Goal: Information Seeking & Learning: Learn about a topic

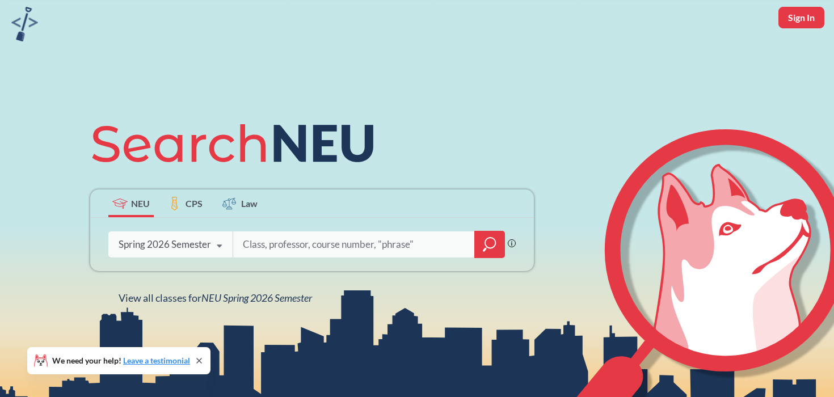
scroll to position [52, 0]
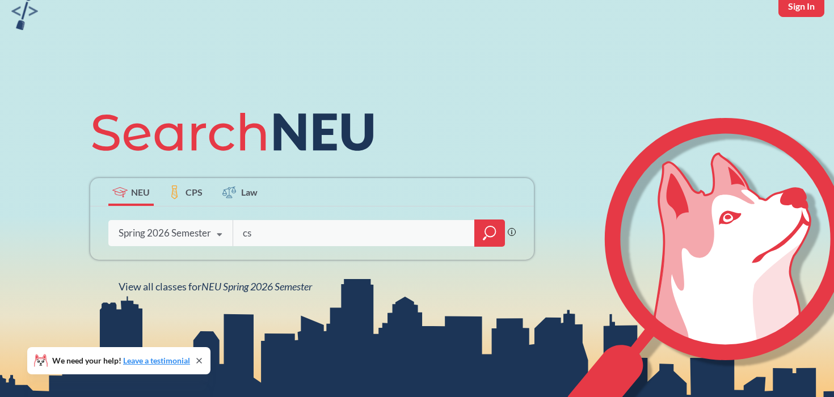
type input "cs"
click at [488, 237] on icon "magnifying glass" at bounding box center [490, 233] width 14 height 16
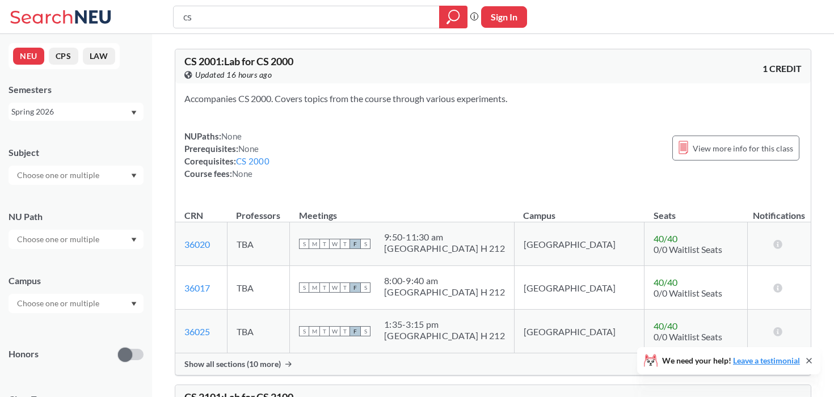
drag, startPoint x: 225, startPoint y: 12, endPoint x: 150, endPoint y: 12, distance: 74.8
click at [150, 12] on div "cs Phrase search guarantees the exact search appears in the results. Ex. If you…" at bounding box center [417, 17] width 834 height 34
type input "cy"
click at [450, 20] on icon "magnifying glass" at bounding box center [453, 17] width 14 height 16
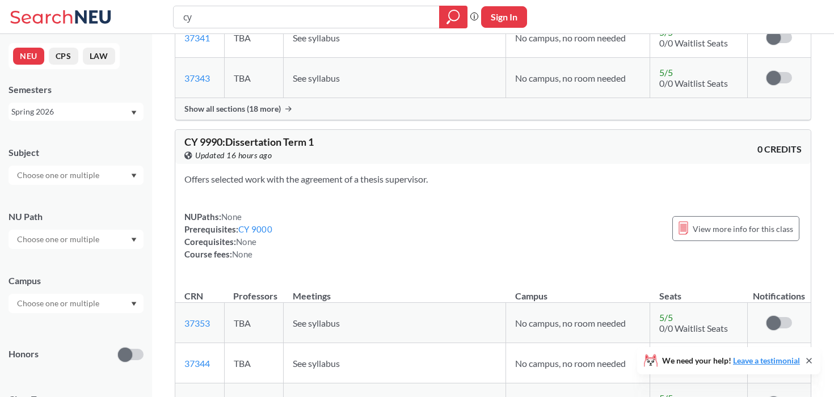
scroll to position [4253, 0]
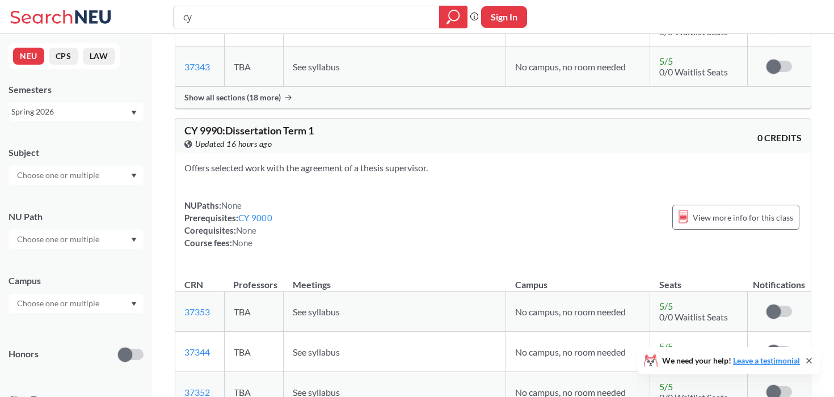
drag, startPoint x: 214, startPoint y: 18, endPoint x: 167, endPoint y: 17, distance: 47.1
click at [167, 17] on div "cy Phrase search guarantees the exact search appears in the results. Ex. If you…" at bounding box center [417, 17] width 834 height 34
type input "systems"
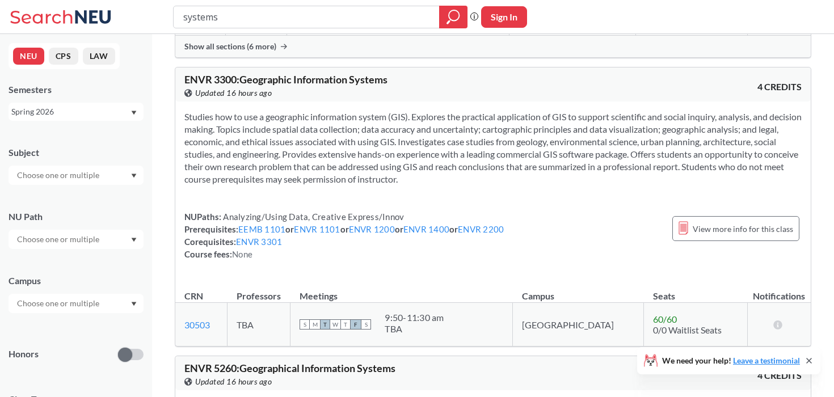
scroll to position [6536, 0]
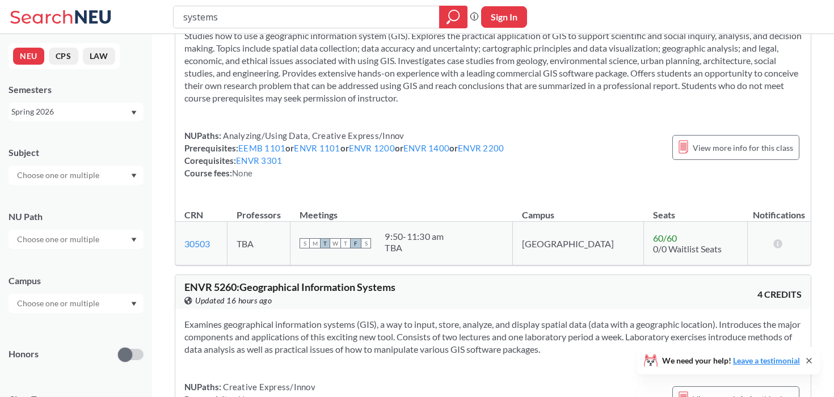
drag, startPoint x: 249, startPoint y: 24, endPoint x: 167, endPoint y: 18, distance: 83.1
click at [167, 18] on div "systems Phrase search guarantees the exact search appears in the results. Ex. I…" at bounding box center [417, 17] width 834 height 34
type input "robotic"
click at [439, 27] on div at bounding box center [453, 17] width 28 height 23
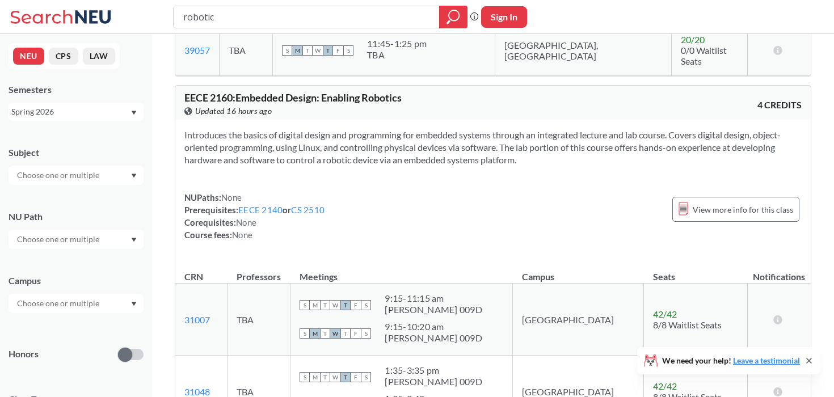
scroll to position [1762, 0]
click at [319, 204] on link "CS 2510" at bounding box center [307, 209] width 33 height 10
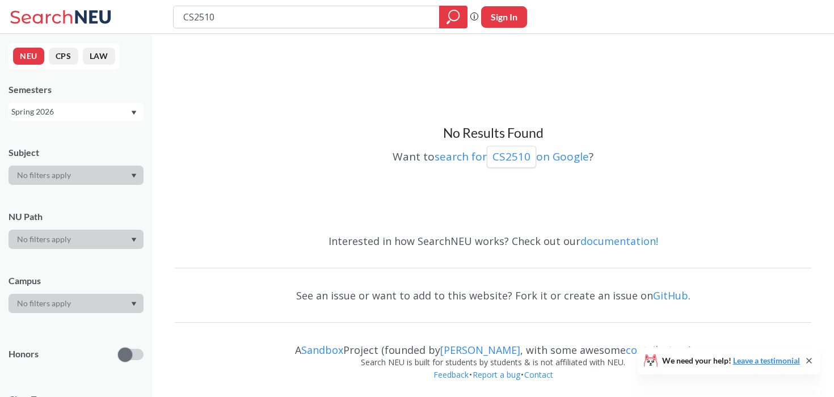
type input "robotic"
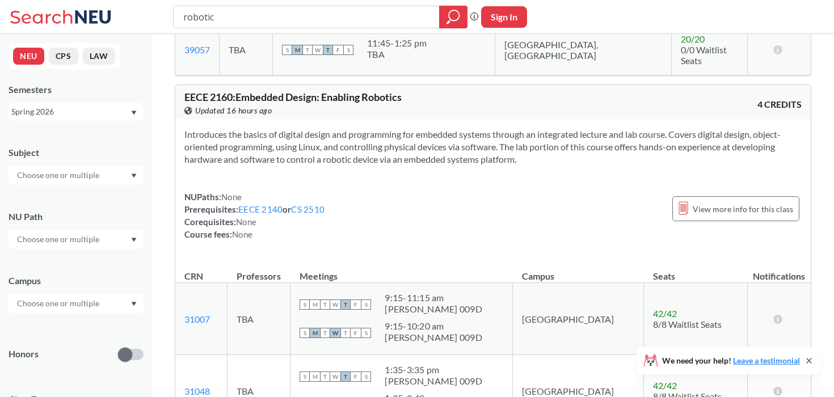
scroll to position [1754, 0]
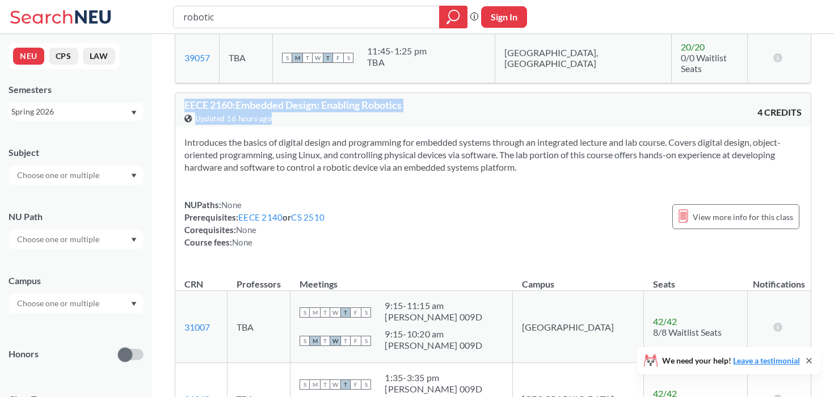
drag, startPoint x: 414, startPoint y: 65, endPoint x: 176, endPoint y: 58, distance: 238.2
click at [176, 93] on div "EECE 2160 : Embedded Design: Enabling Robotics View this course on Banner. Upda…" at bounding box center [492, 110] width 635 height 34
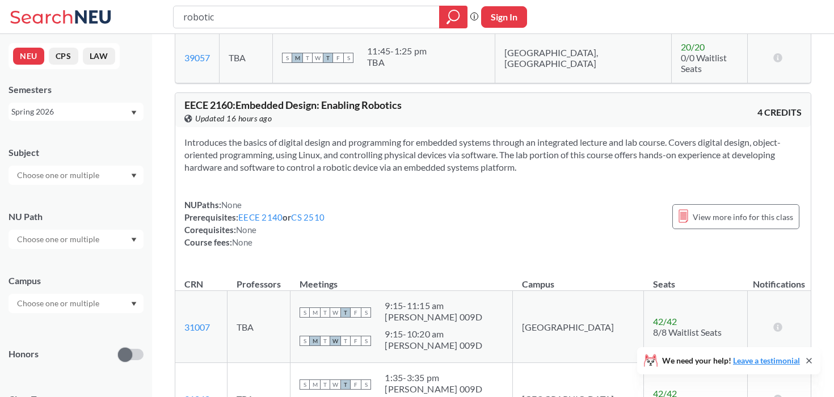
click at [255, 99] on span "EECE 2160 : Embedded Design: Enabling Robotics" at bounding box center [292, 105] width 217 height 12
drag, startPoint x: 425, startPoint y: 55, endPoint x: 158, endPoint y: 55, distance: 267.6
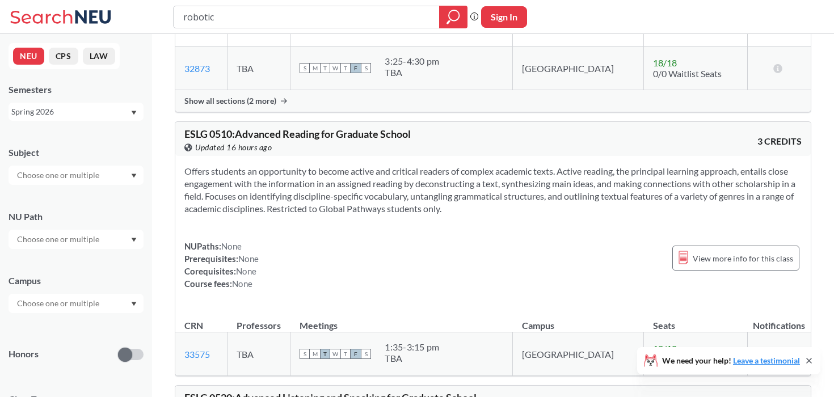
scroll to position [2854, 0]
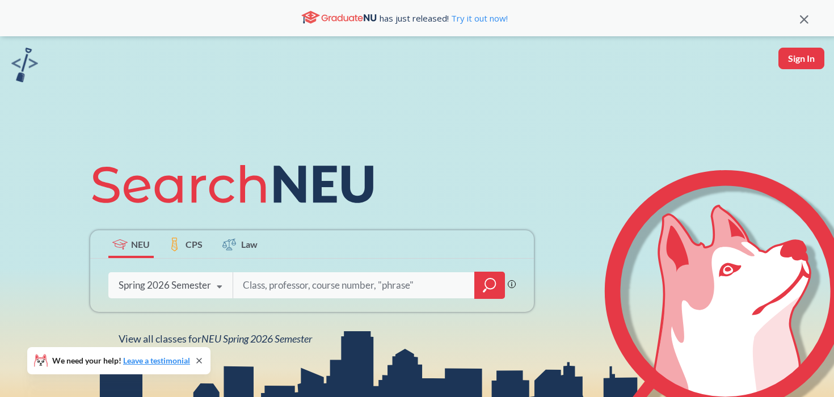
click at [271, 270] on div "Phrase search guarantees the exact search appears in the results. Ex. If you wa…" at bounding box center [311, 285] width 443 height 53
click at [273, 281] on input "search" at bounding box center [354, 285] width 225 height 24
paste input "Security of Wireless and Mobile Systems"
type input "Security of Wireless and Mobile Systems"
click at [479, 283] on div at bounding box center [489, 285] width 31 height 27
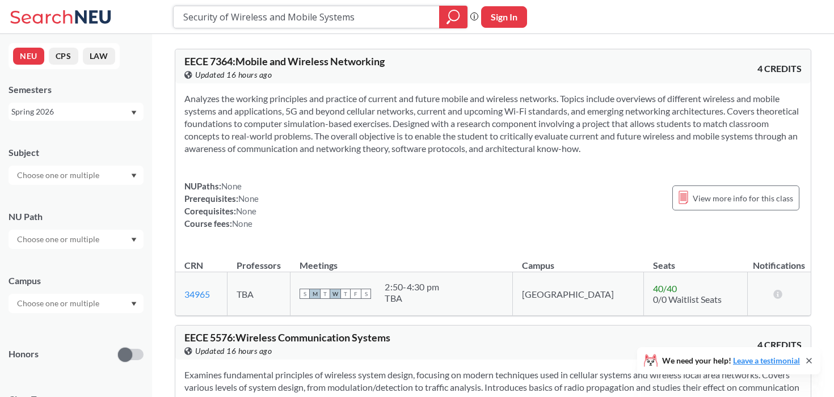
drag, startPoint x: 386, startPoint y: 16, endPoint x: 177, endPoint y: 15, distance: 208.1
click at [177, 15] on div "Security of Wireless and Mobile Systems" at bounding box center [320, 17] width 294 height 23
click at [193, 20] on input "destributed systems" at bounding box center [306, 16] width 249 height 19
type input "distributed systems"
click at [452, 27] on div at bounding box center [453, 17] width 28 height 23
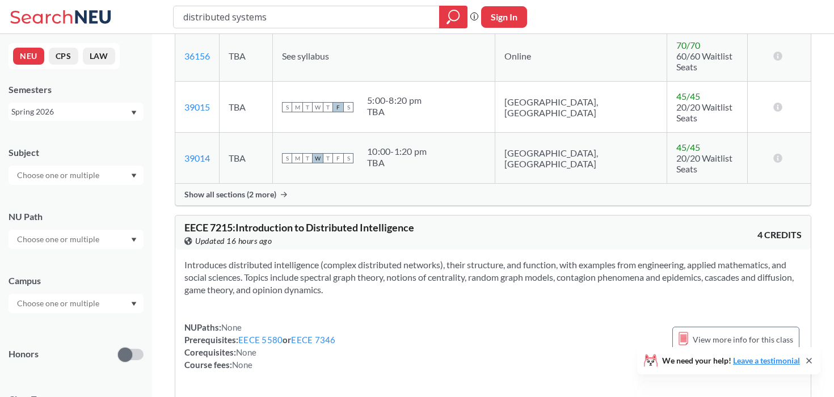
scroll to position [482, 0]
click at [232, 15] on input "distributed systems" at bounding box center [306, 16] width 249 height 19
drag, startPoint x: 306, startPoint y: 12, endPoint x: 150, endPoint y: 12, distance: 155.9
click at [150, 12] on div "distributed systems Phrase search guarantees the exact search appears in the re…" at bounding box center [417, 17] width 834 height 34
click at [57, 175] on input "text" at bounding box center [58, 175] width 95 height 14
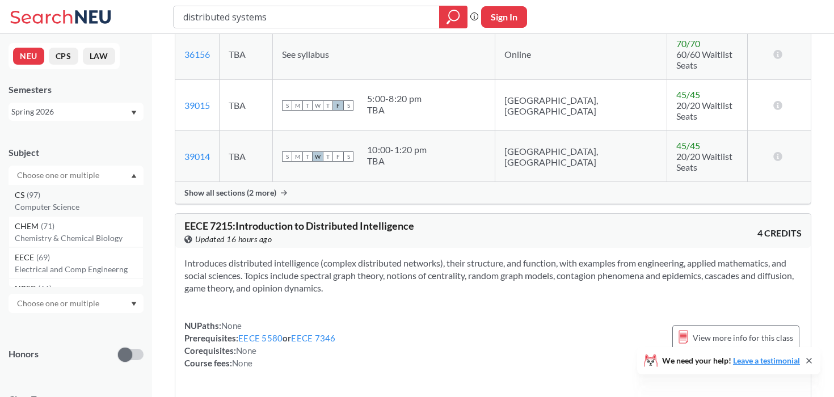
click at [52, 196] on div "CS ( 97 )" at bounding box center [79, 195] width 128 height 12
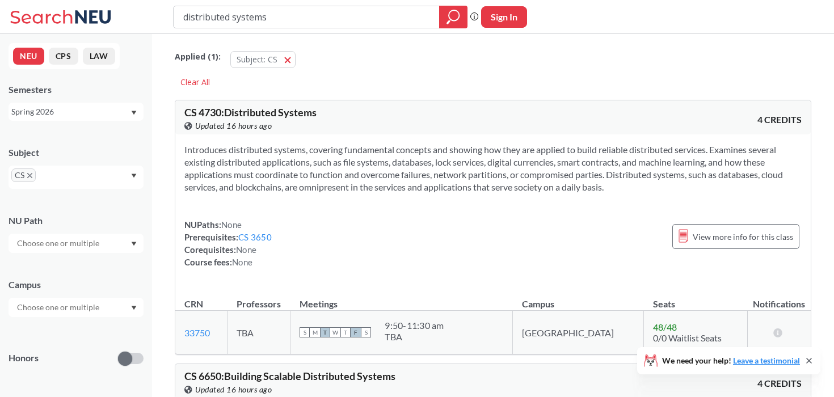
drag, startPoint x: 272, startPoint y: 12, endPoint x: 142, endPoint y: 12, distance: 129.8
click at [142, 12] on div "distributed systems Phrase search guarantees the exact search appears in the re…" at bounding box center [417, 17] width 834 height 34
click at [325, 53] on div "Applied ( 1 ): Subject: CS CS" at bounding box center [493, 57] width 636 height 34
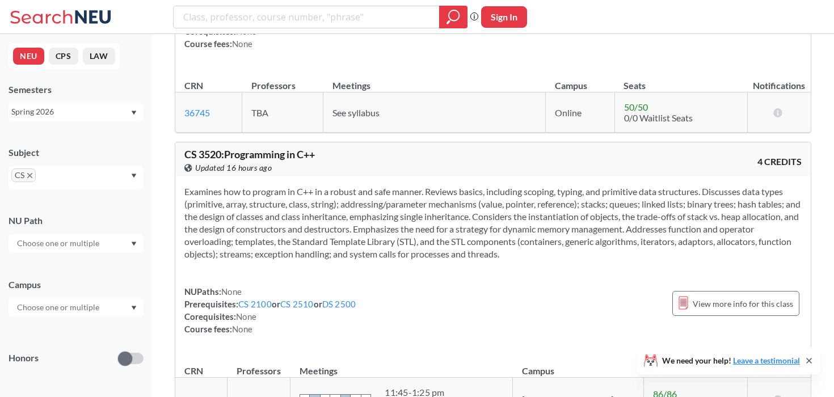
scroll to position [9302, 0]
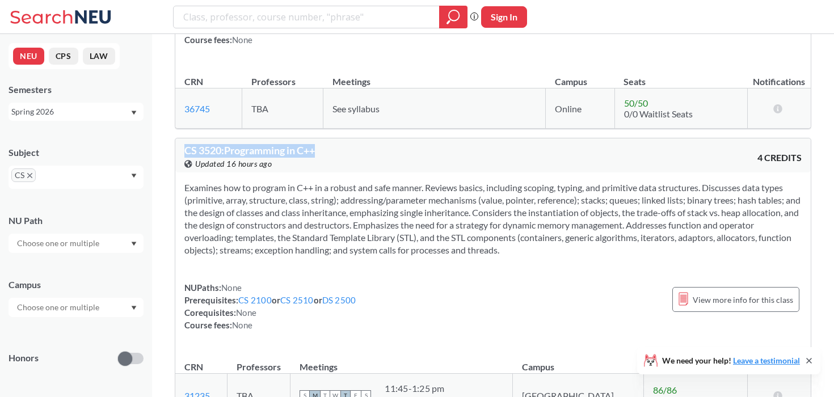
drag, startPoint x: 329, startPoint y: 41, endPoint x: 182, endPoint y: 41, distance: 147.4
click at [182, 138] on div "CS 3520 : Programming in C++ View this course on Banner. Updated 16 hours ago 4…" at bounding box center [492, 155] width 635 height 34
copy span "CS 3520 : Programming in C++"
click at [699, 293] on span "View more info for this class" at bounding box center [742, 300] width 100 height 14
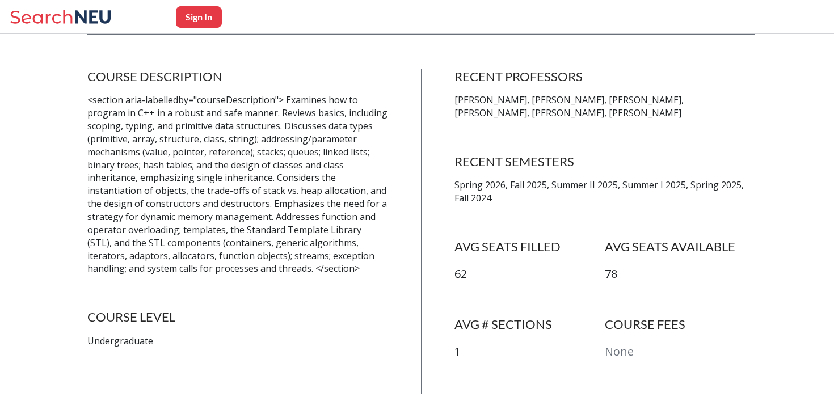
scroll to position [93, 0]
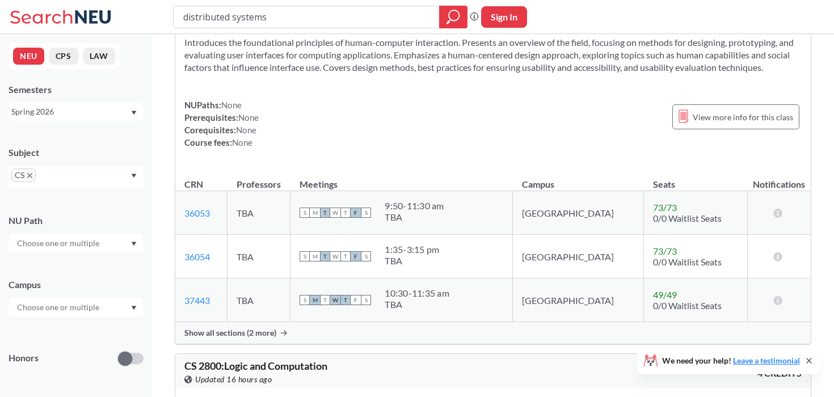
scroll to position [6631, 0]
click at [263, 328] on span "Show all sections (2 more)" at bounding box center [230, 333] width 92 height 10
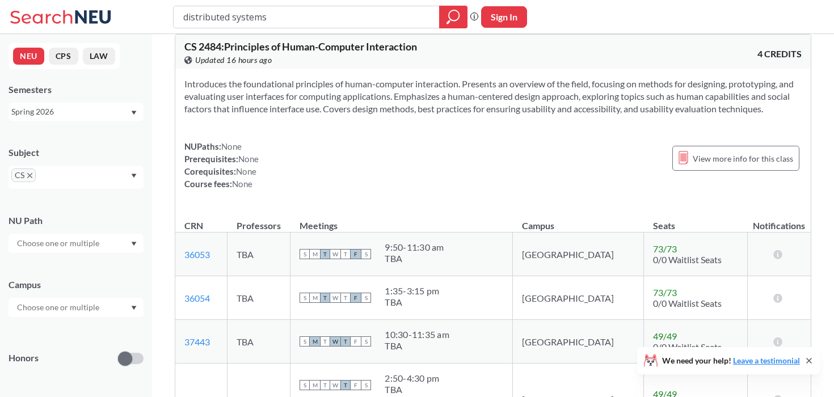
scroll to position [6455, 0]
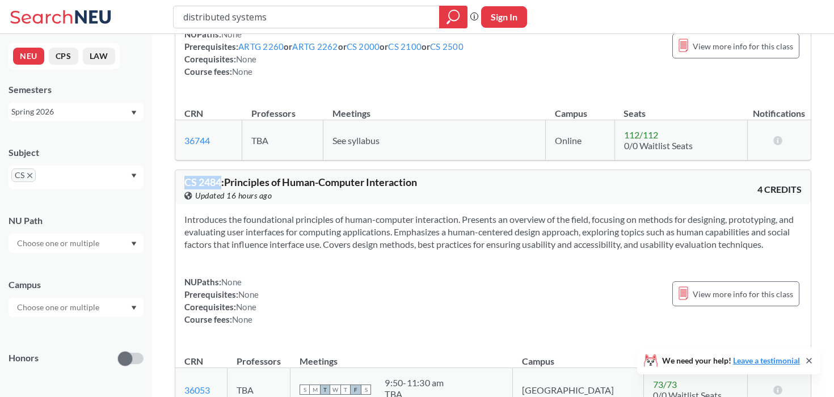
copy span "CS 2484"
drag, startPoint x: 221, startPoint y: 94, endPoint x: 179, endPoint y: 94, distance: 41.4
click at [179, 170] on div "CS 2484 : Principles of Human-Computer Interaction View this course on Banner. …" at bounding box center [492, 187] width 635 height 34
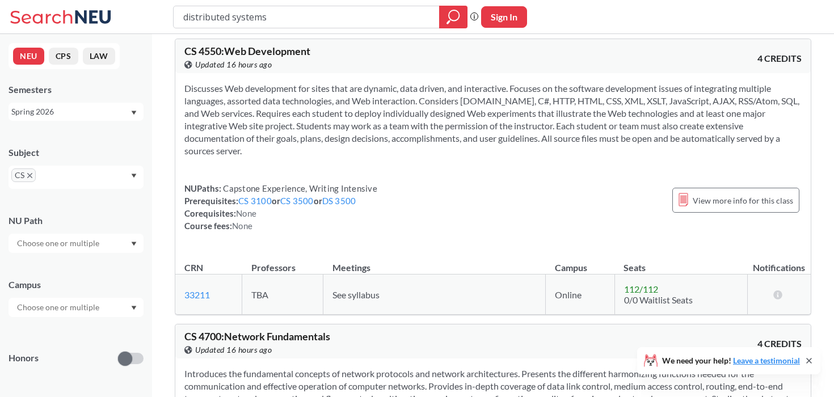
scroll to position [12998, 0]
